Goal: Task Accomplishment & Management: Manage account settings

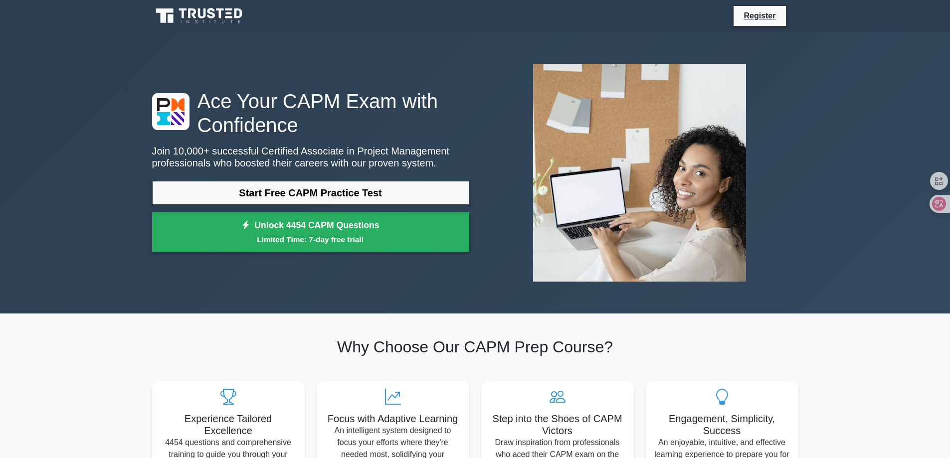
click at [192, 19] on icon at bounding box center [200, 15] width 96 height 19
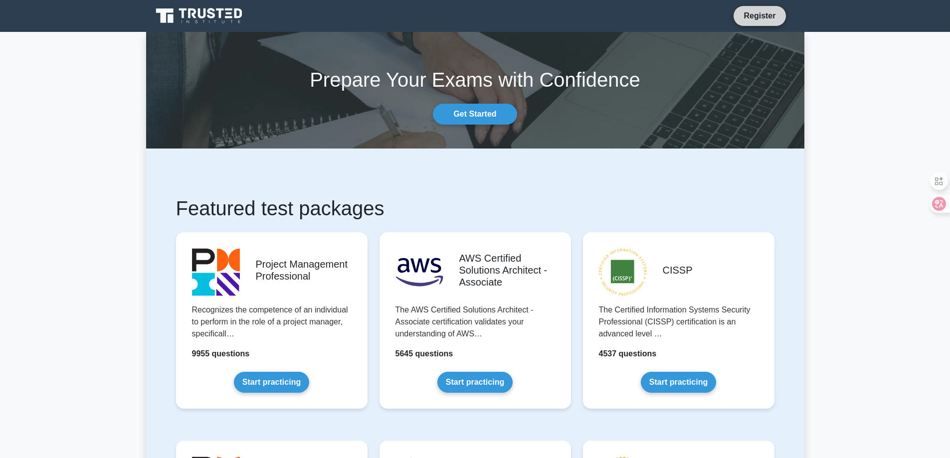
click at [769, 18] on link "Register" at bounding box center [759, 15] width 44 height 12
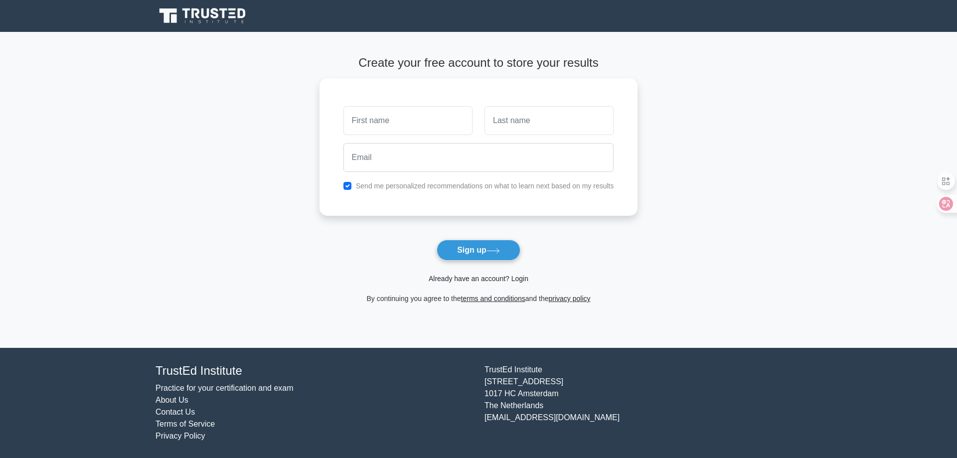
click at [482, 277] on link "Already have an account? Login" at bounding box center [479, 279] width 100 height 8
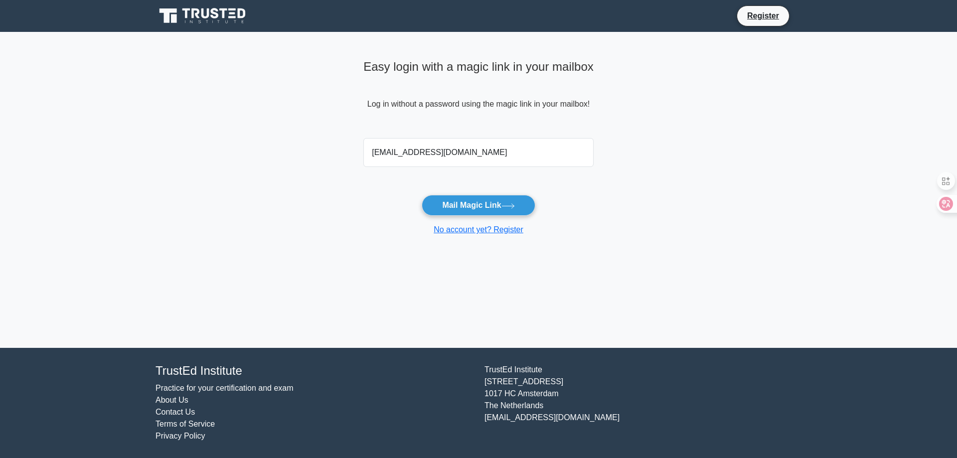
type input "deankim1102@gmail.com"
click at [422, 195] on button "Mail Magic Link" at bounding box center [478, 205] width 113 height 21
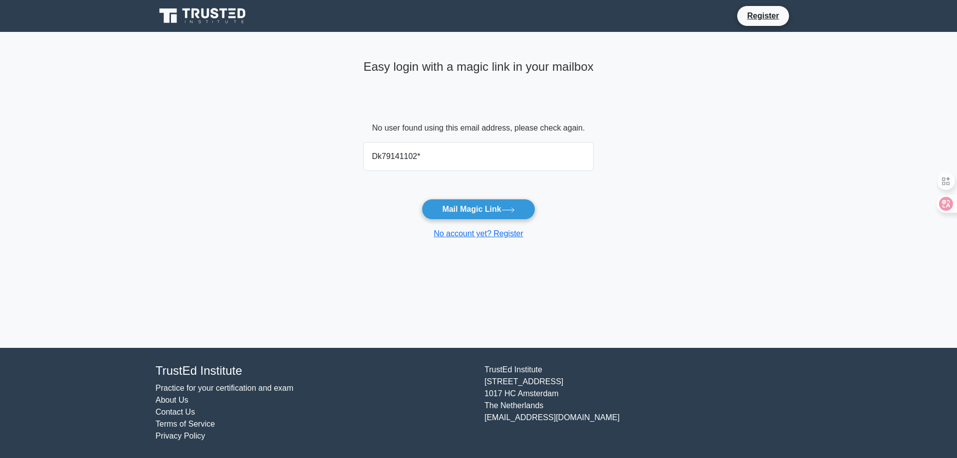
click at [422, 199] on button "Mail Magic Link" at bounding box center [478, 209] width 113 height 21
drag, startPoint x: 430, startPoint y: 153, endPoint x: 248, endPoint y: 143, distance: 182.3
click at [249, 143] on main "Easy login with a magic link in your mailbox No user found using this email add…" at bounding box center [478, 190] width 957 height 316
type input "[EMAIL_ADDRESS][DOMAIN_NAME]"
click at [422, 199] on button "Mail Magic Link" at bounding box center [478, 209] width 113 height 21
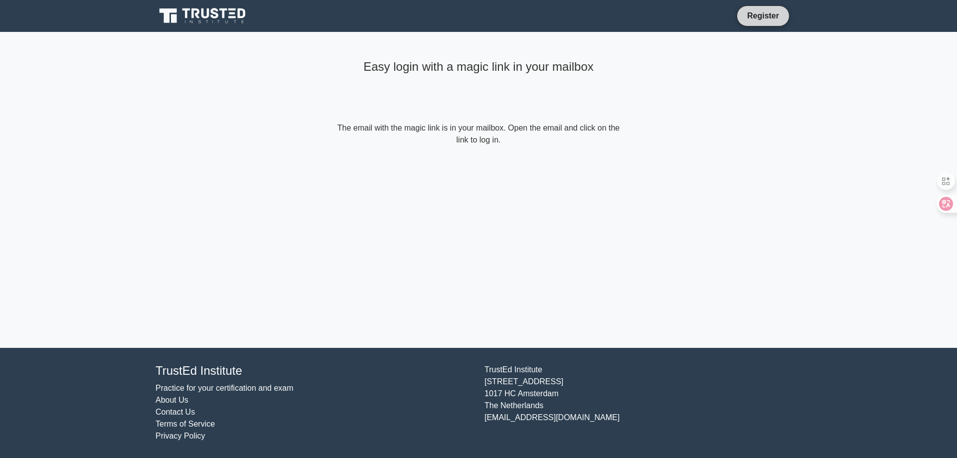
click at [749, 11] on link "Register" at bounding box center [763, 15] width 44 height 12
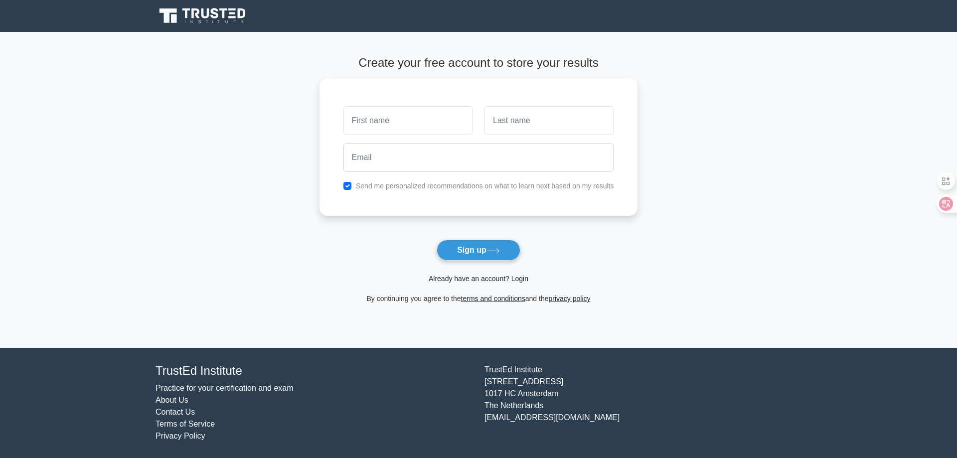
click at [506, 276] on link "Already have an account? Login" at bounding box center [479, 279] width 100 height 8
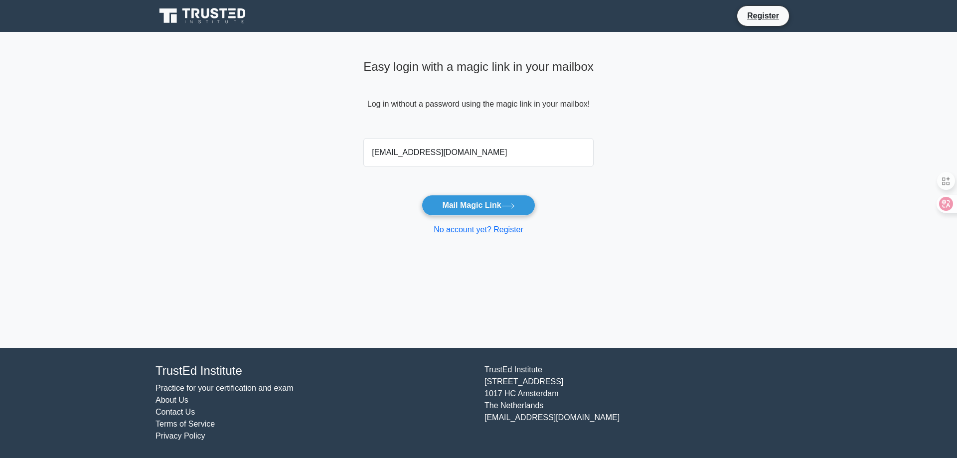
type input "[EMAIL_ADDRESS][DOMAIN_NAME]"
click at [422, 195] on button "Mail Magic Link" at bounding box center [478, 205] width 113 height 21
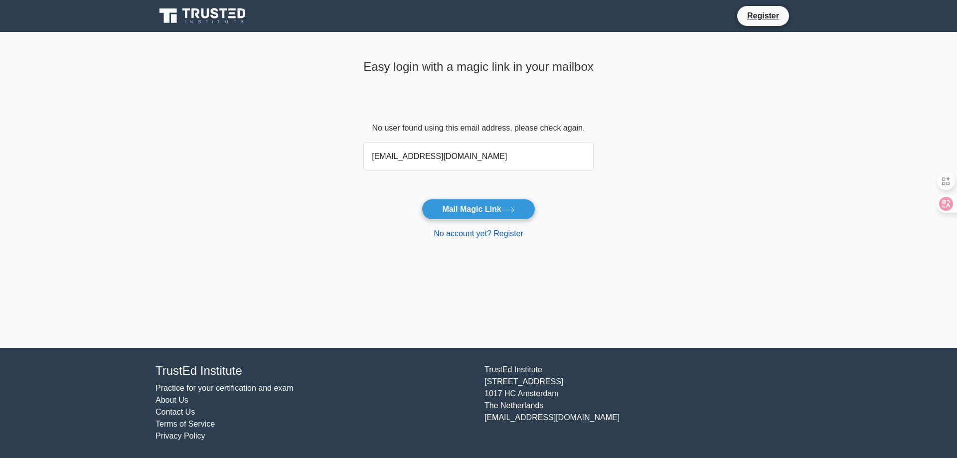
type input "deank@usc.edu"
click at [422, 199] on button "Mail Magic Link" at bounding box center [478, 209] width 113 height 21
